Goal: Complete application form

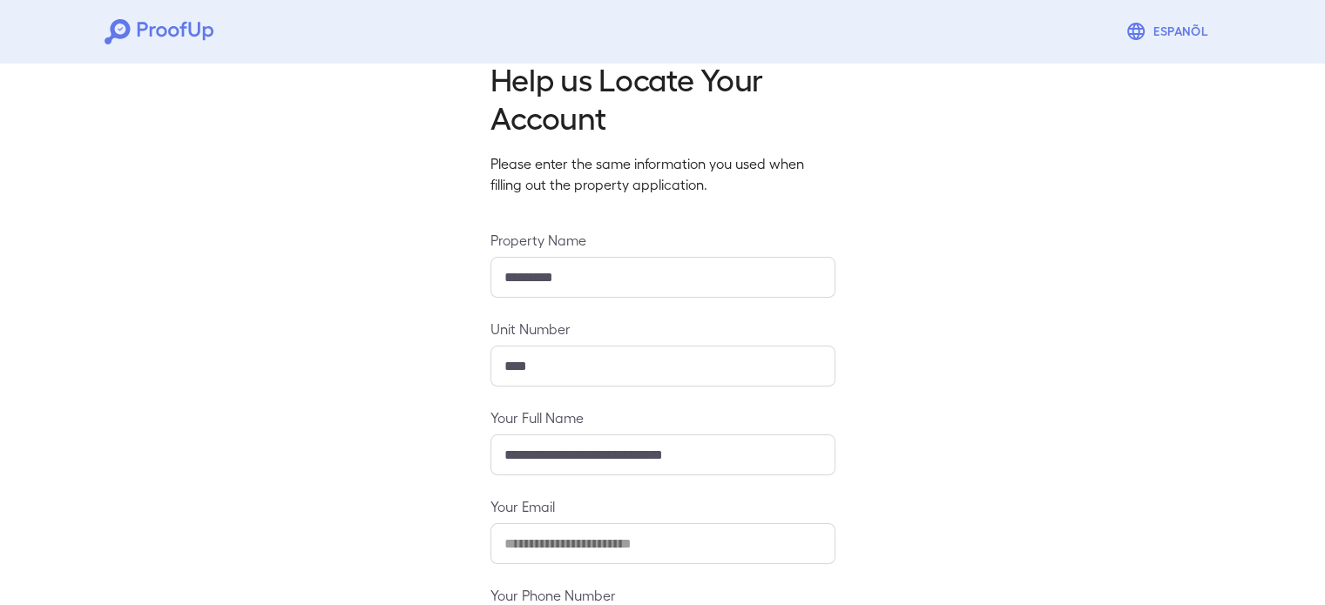
scroll to position [183, 0]
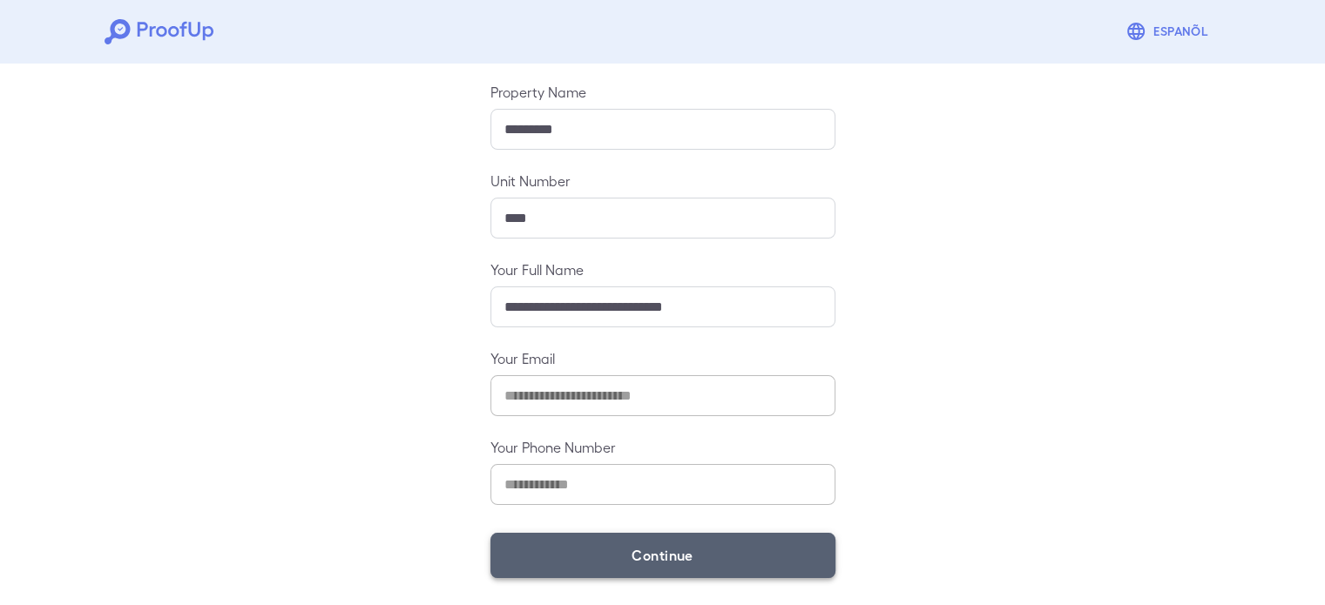
click at [618, 560] on button "Continue" at bounding box center [662, 555] width 345 height 45
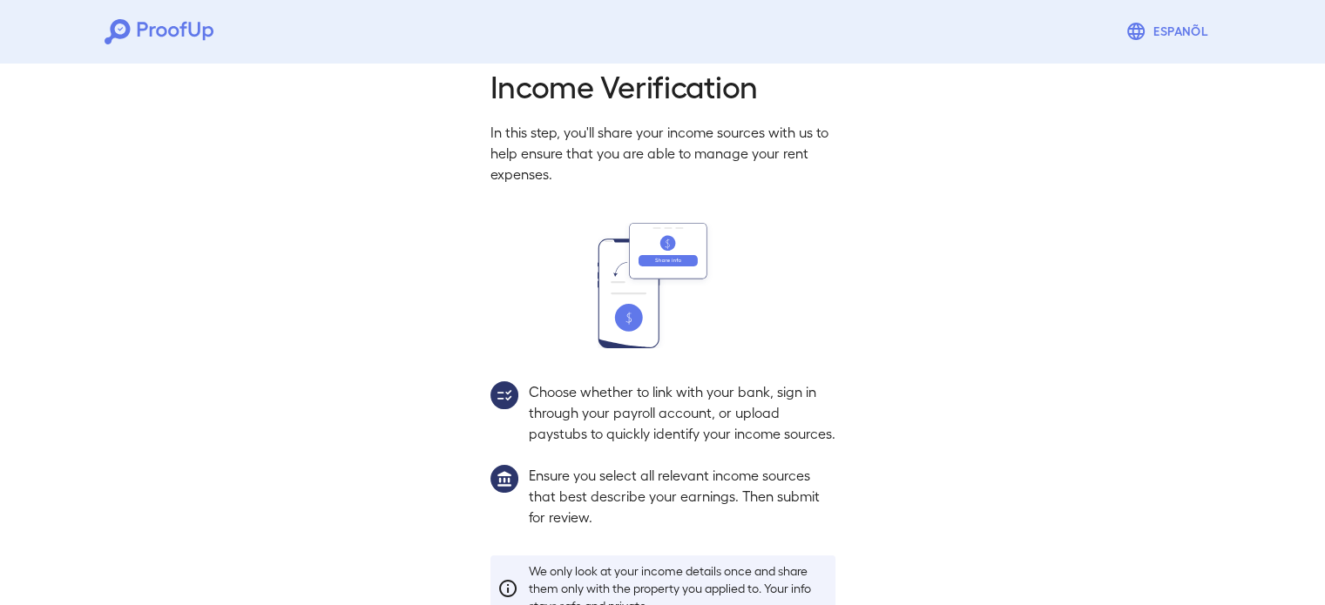
scroll to position [159, 0]
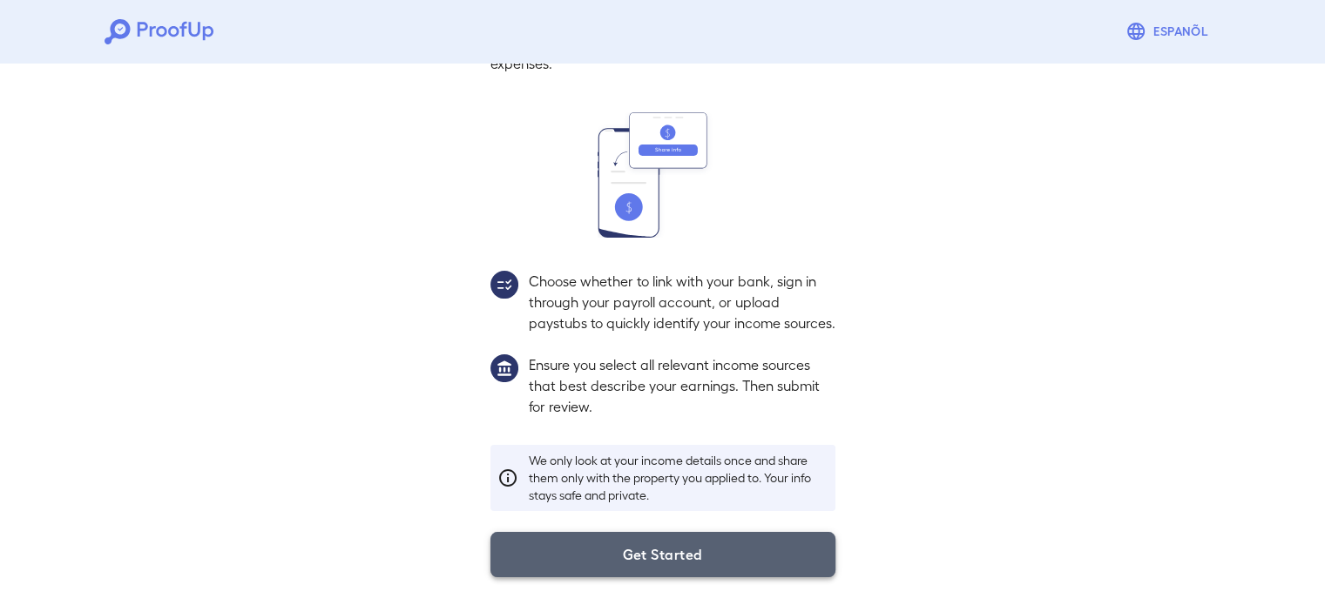
click at [564, 553] on button "Get Started" at bounding box center [662, 554] width 345 height 45
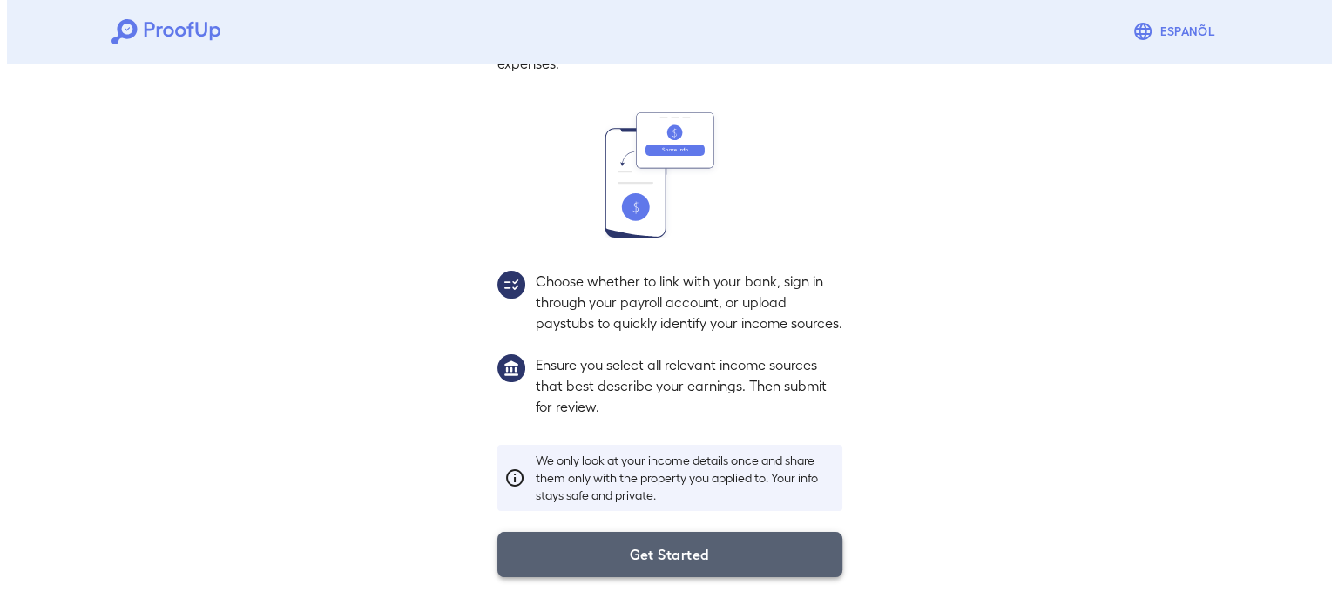
scroll to position [59, 0]
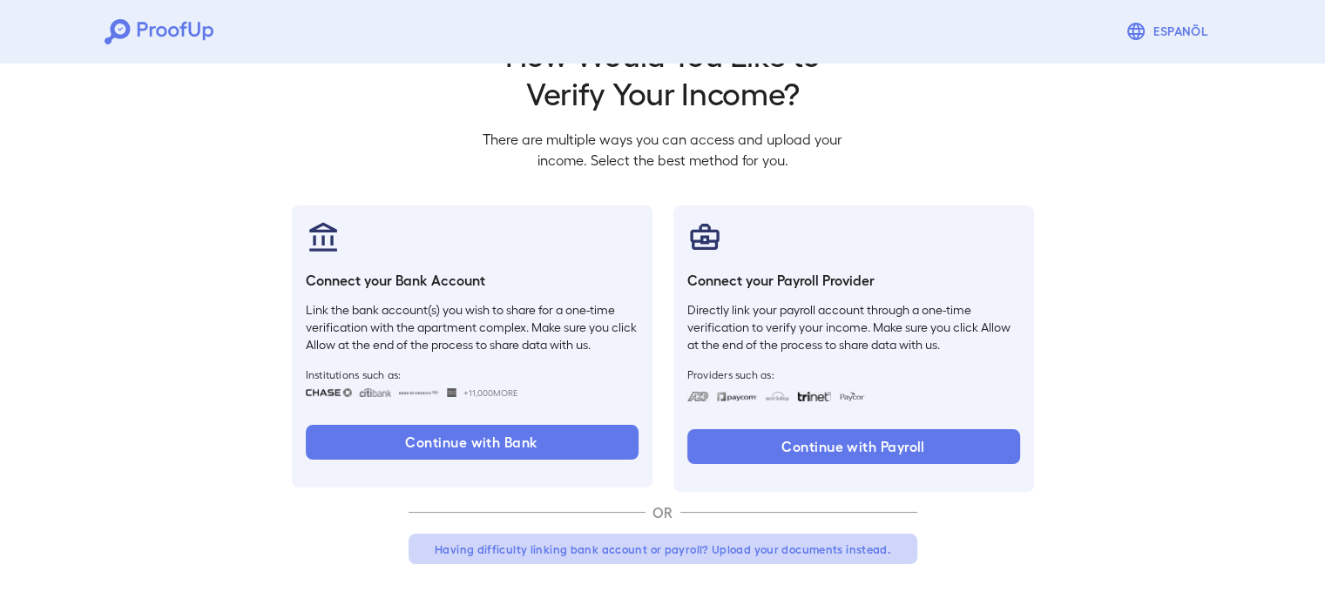
click at [568, 548] on button "Having difficulty linking bank account or payroll? Upload your documents instea…" at bounding box center [662, 549] width 509 height 31
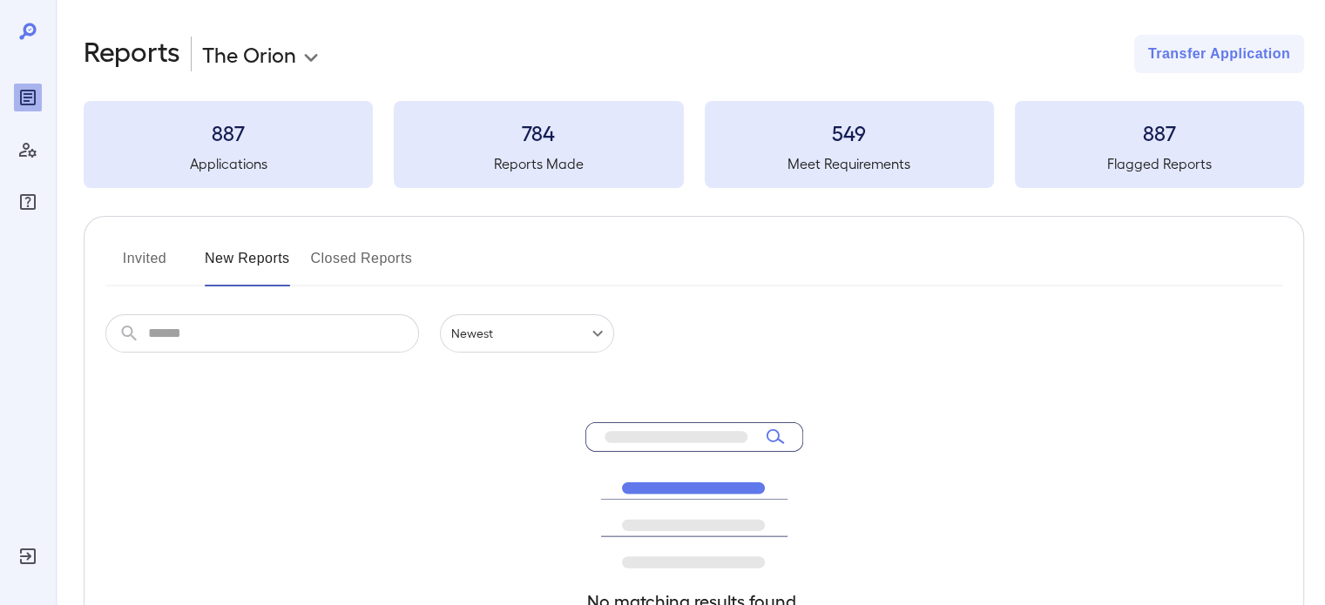
click at [163, 268] on button "Invited" at bounding box center [144, 266] width 78 height 42
